Goal: Task Accomplishment & Management: Use online tool/utility

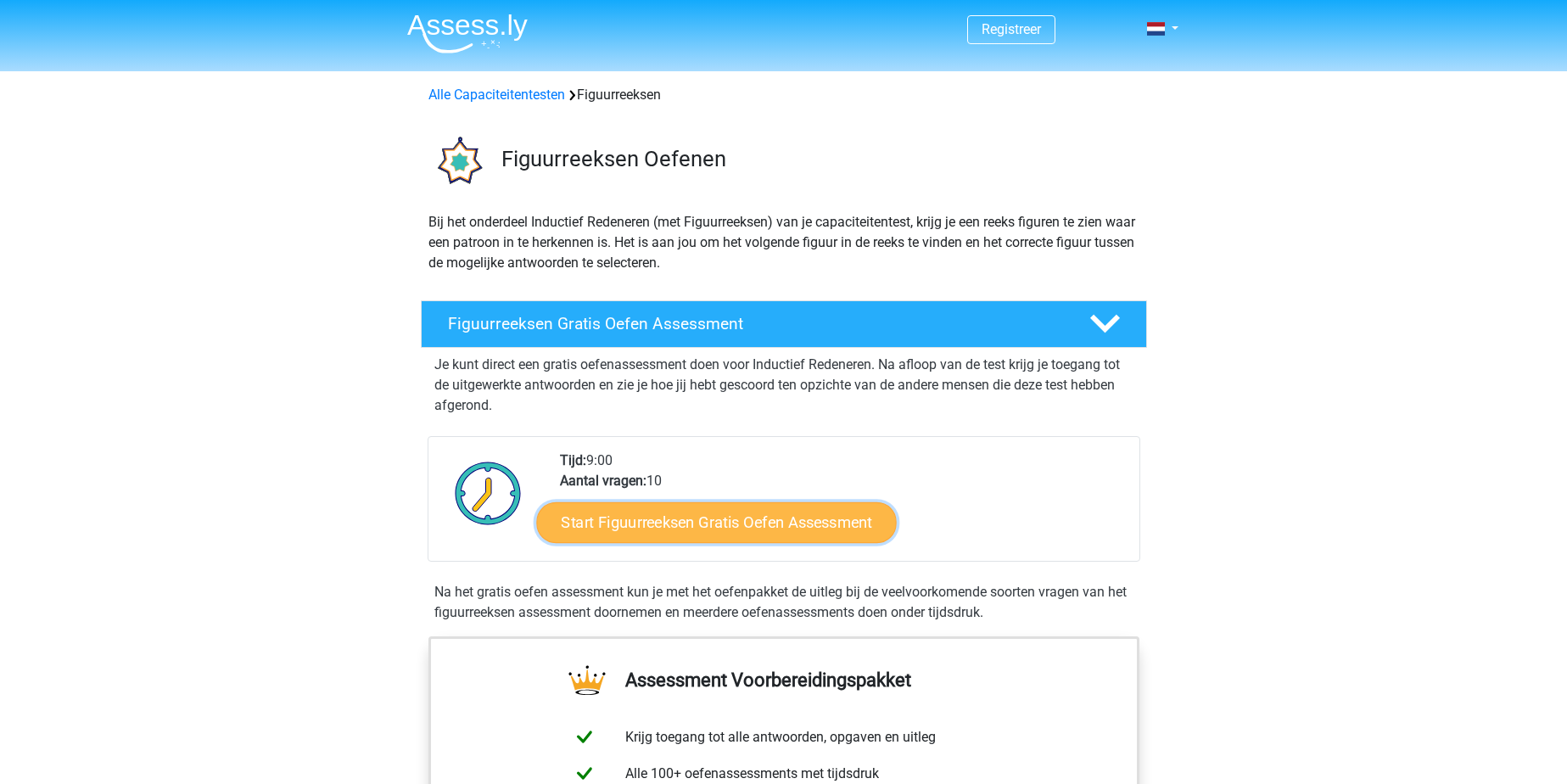
click at [719, 521] on link "Start Figuurreeksen Gratis Oefen Assessment" at bounding box center [717, 522] width 360 height 40
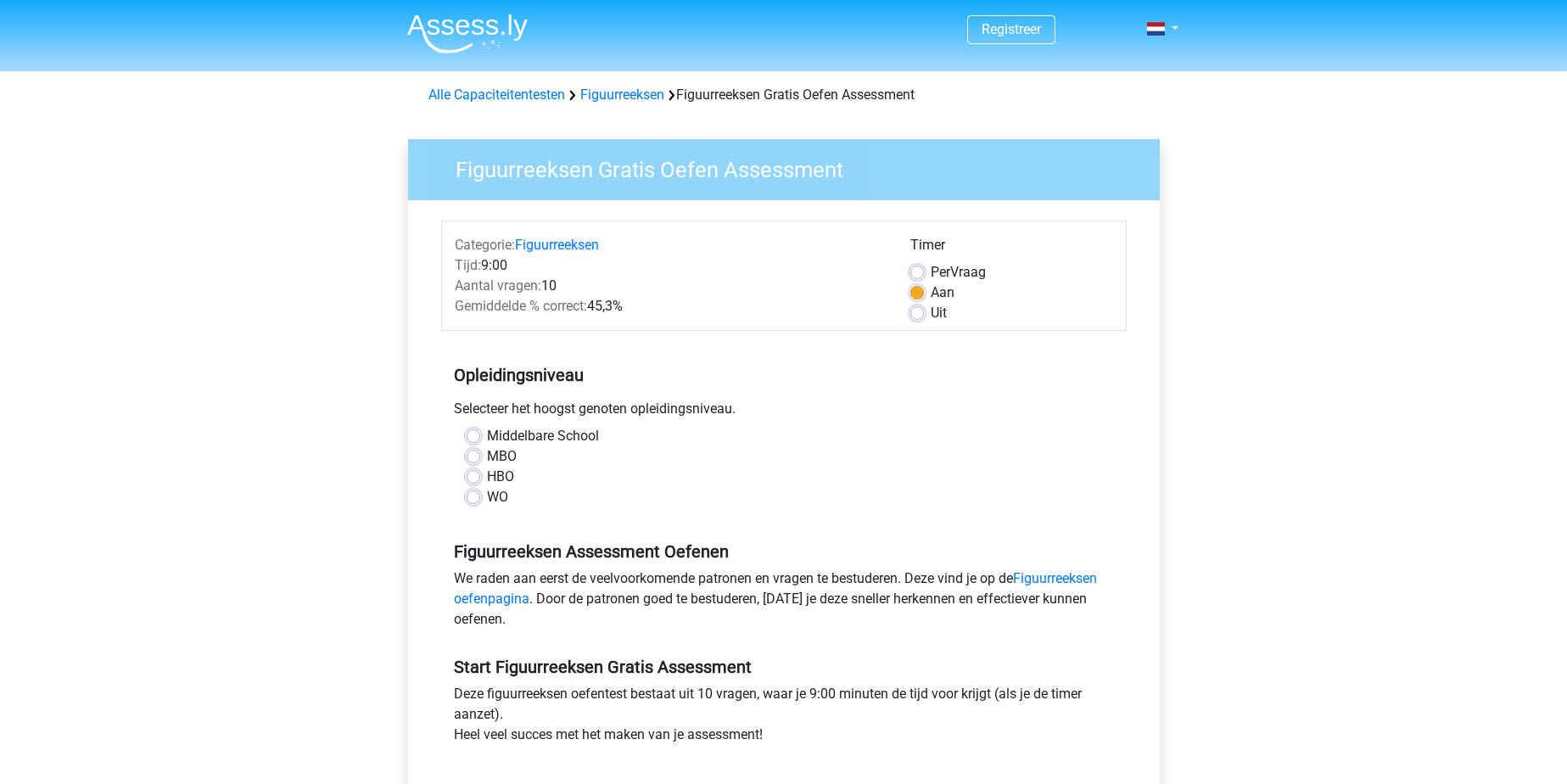
click at [495, 458] on label "MBO" at bounding box center [502, 456] width 29 height 20
click at [480, 458] on input "MBO" at bounding box center [473, 454] width 14 height 17
radio input "true"
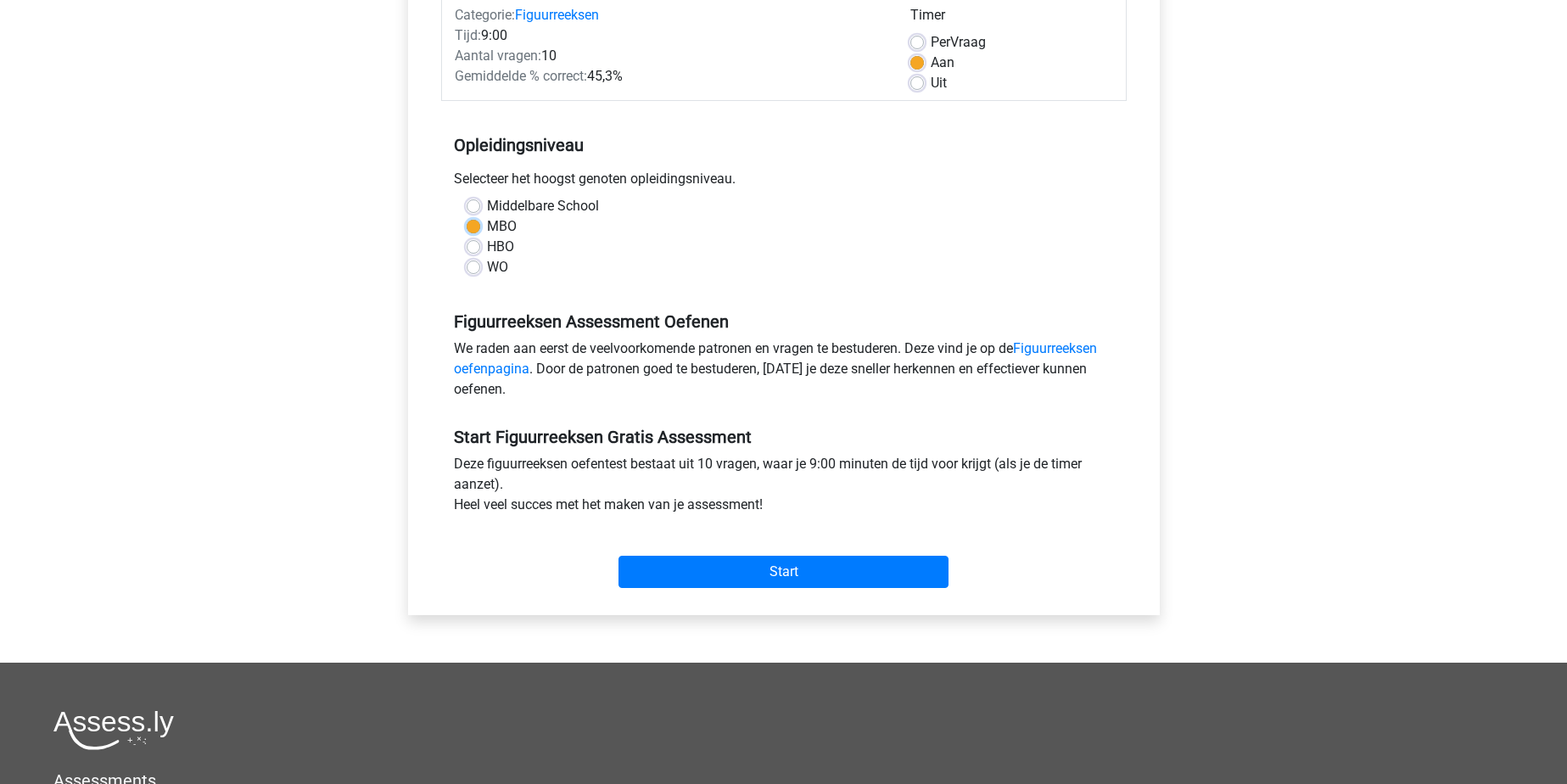
scroll to position [254, 0]
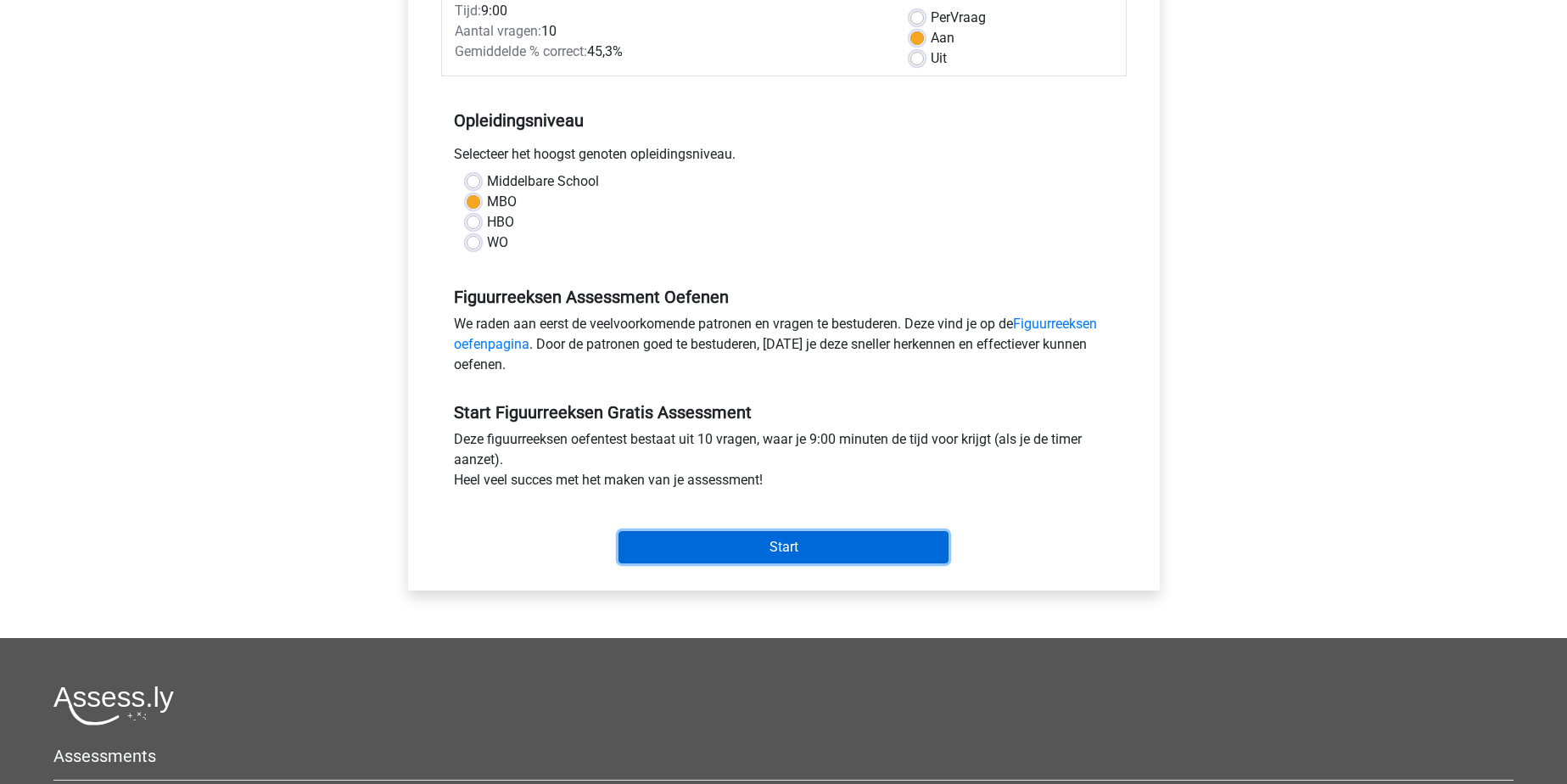
click at [713, 546] on input "Start" at bounding box center [784, 547] width 330 height 32
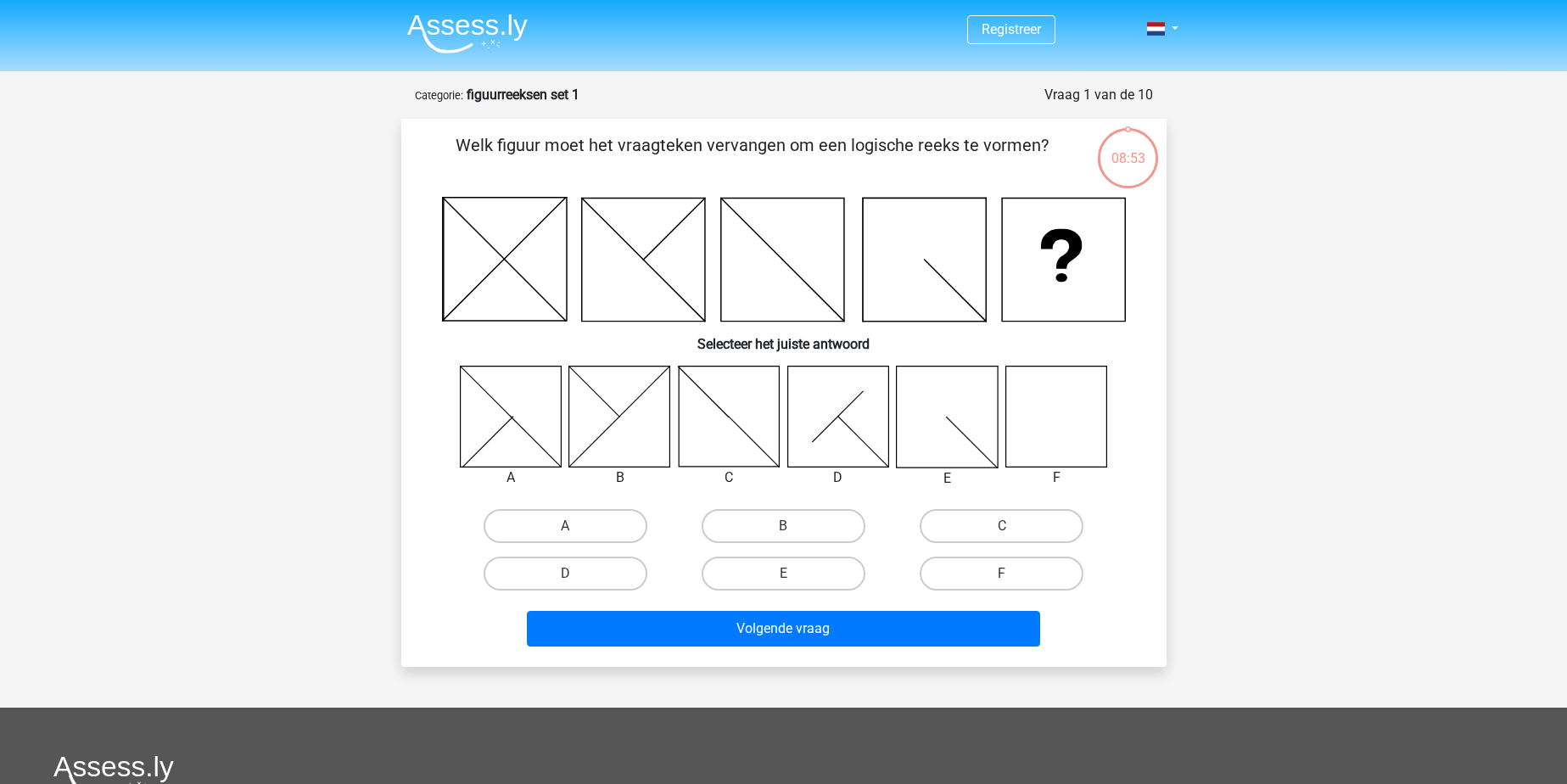
click at [1010, 578] on input "F" at bounding box center [1007, 579] width 11 height 11
radio input "true"
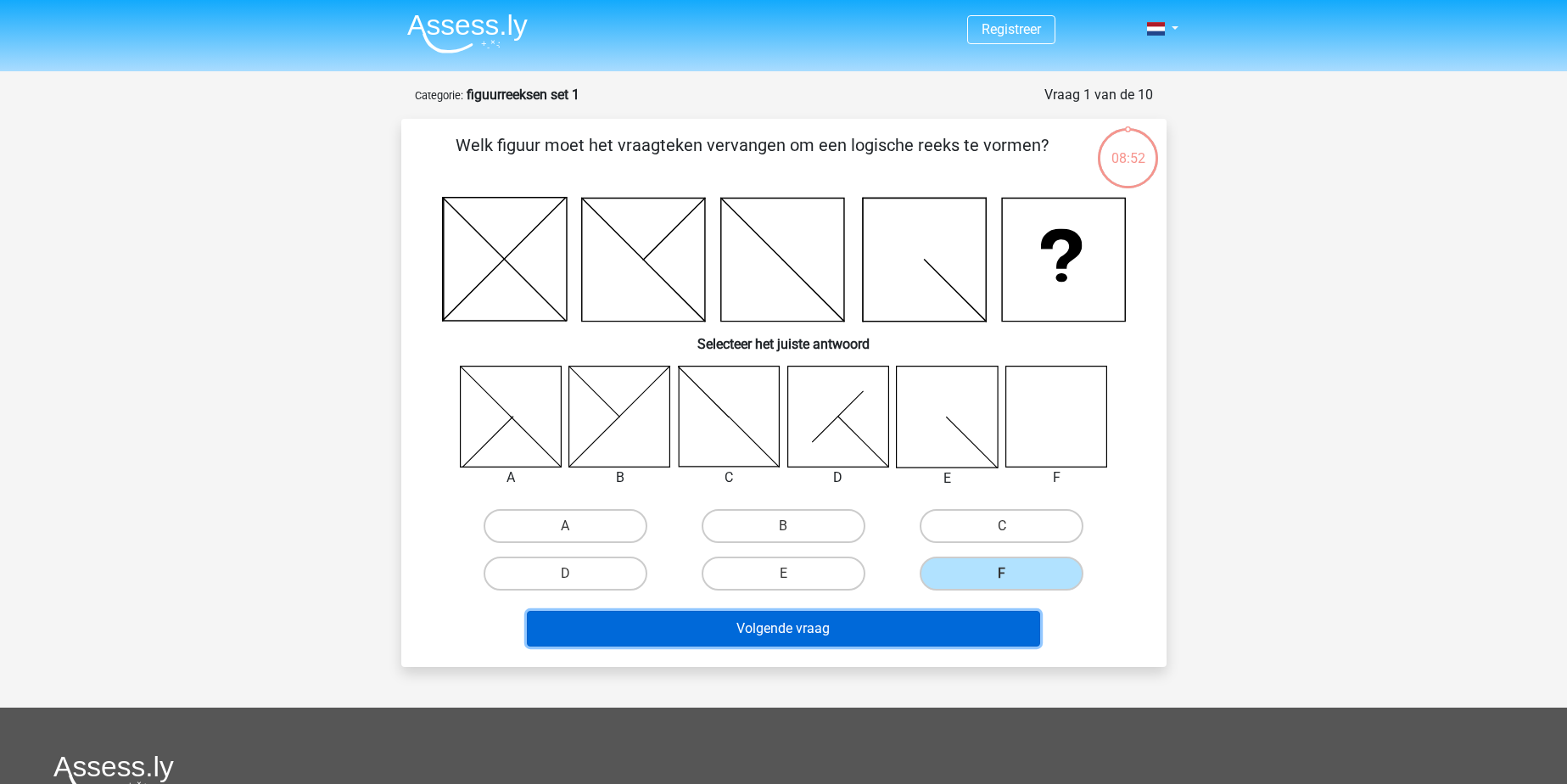
click at [983, 624] on button "Volgende vraag" at bounding box center [784, 628] width 514 height 36
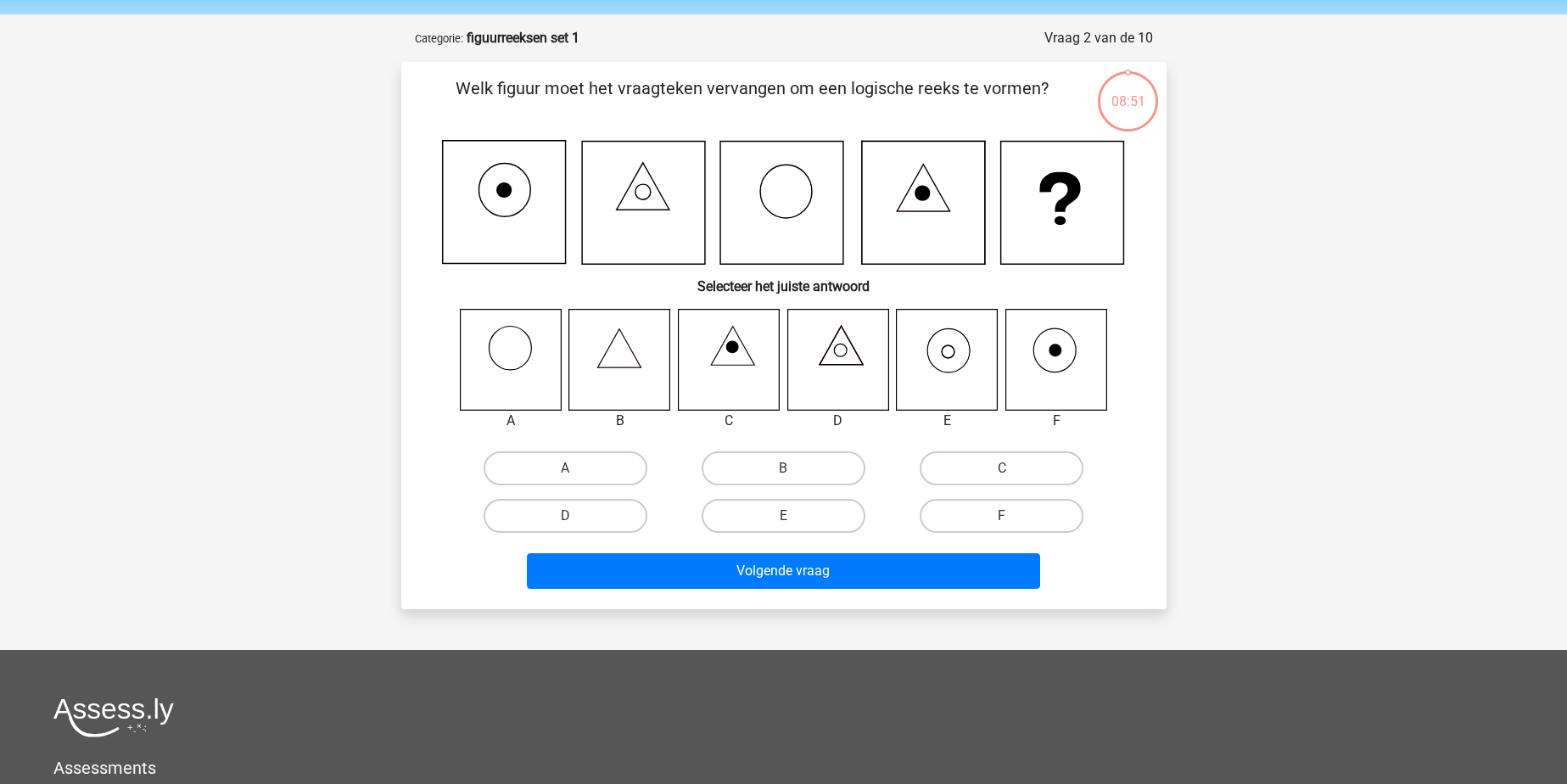
scroll to position [84, 0]
